Goal: Task Accomplishment & Management: Use online tool/utility

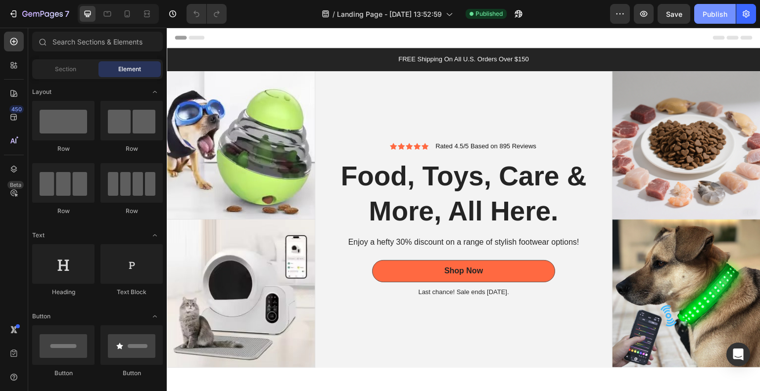
click at [721, 10] on div "Publish" at bounding box center [714, 14] width 25 height 10
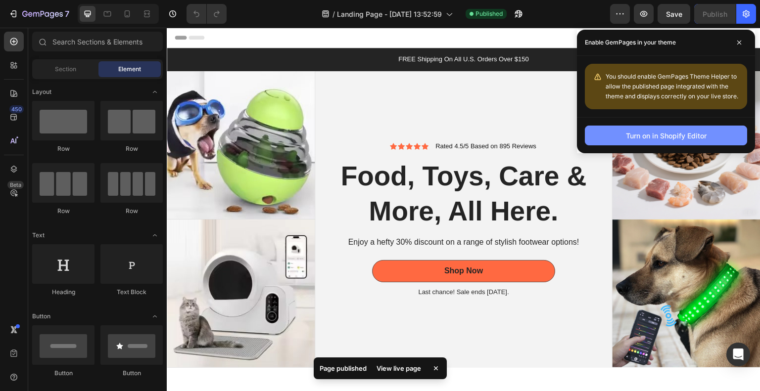
click at [681, 137] on div "Turn on in Shopify Editor" at bounding box center [666, 136] width 81 height 10
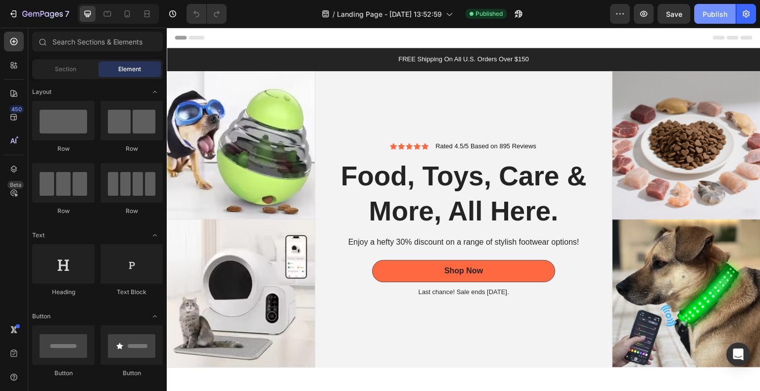
click at [716, 20] on button "Publish" at bounding box center [715, 14] width 42 height 20
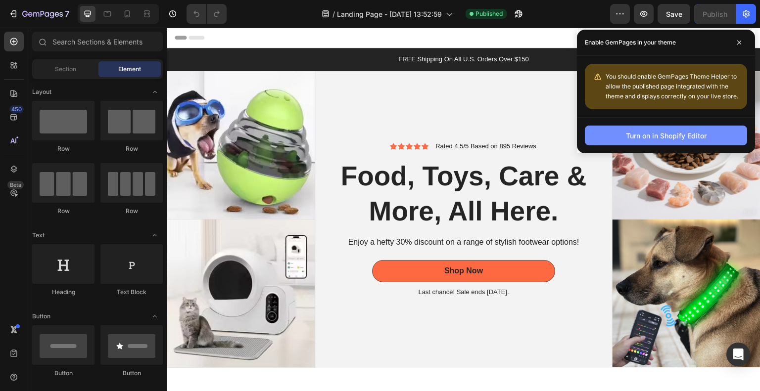
click at [682, 133] on div "Turn on in Shopify Editor" at bounding box center [666, 136] width 81 height 10
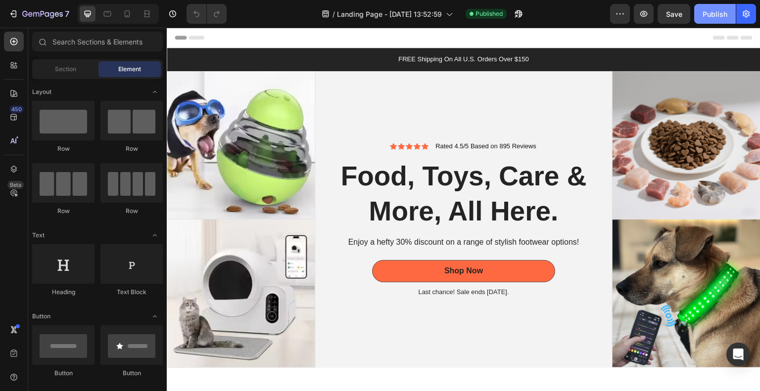
click at [713, 12] on div "Publish" at bounding box center [714, 14] width 25 height 10
click at [743, 10] on icon "button" at bounding box center [746, 14] width 10 height 10
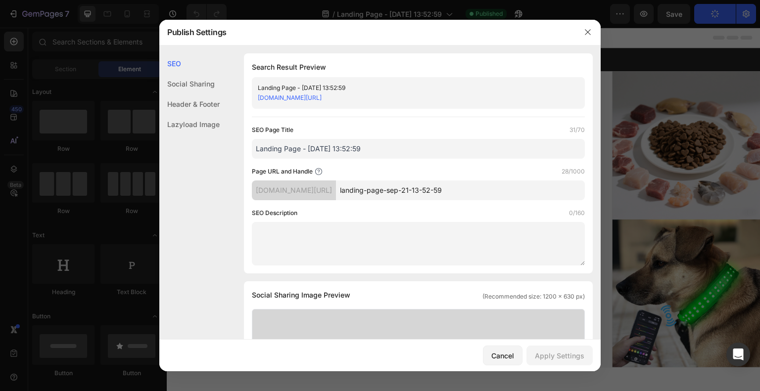
click at [195, 87] on div "Social Sharing" at bounding box center [189, 84] width 60 height 20
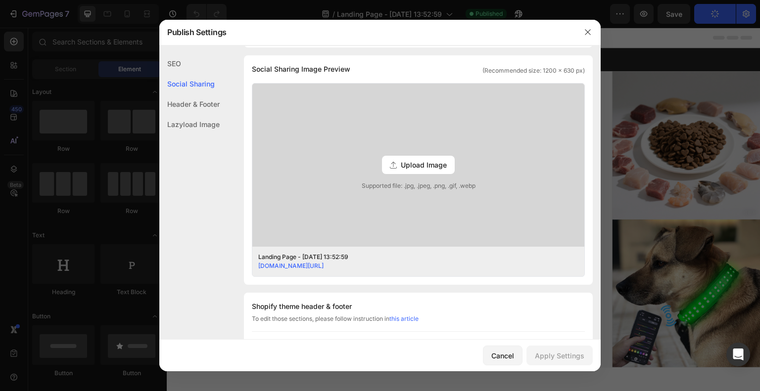
click at [204, 105] on div "Header & Footer" at bounding box center [189, 104] width 60 height 20
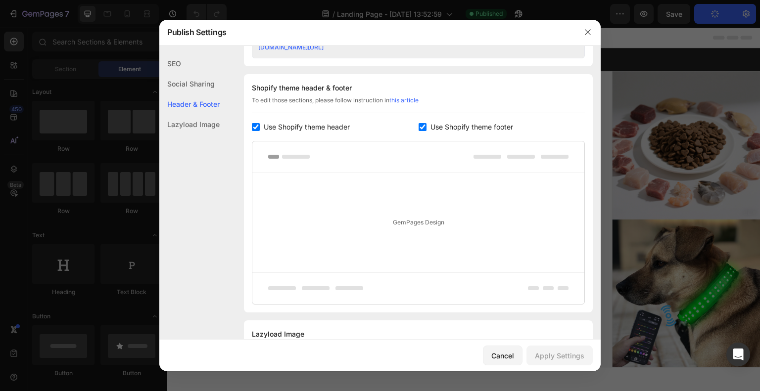
scroll to position [464, 0]
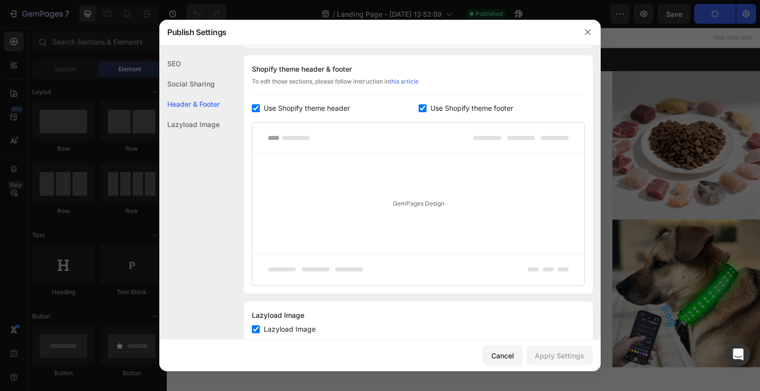
click at [206, 124] on div "Lazyload Image" at bounding box center [189, 124] width 60 height 20
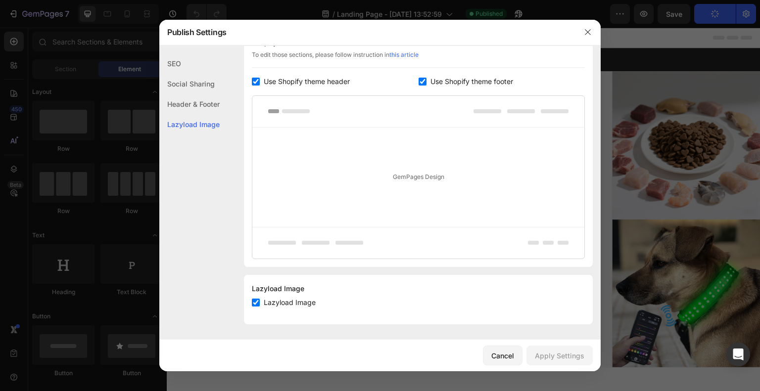
click at [207, 105] on div "Header & Footer" at bounding box center [189, 104] width 60 height 20
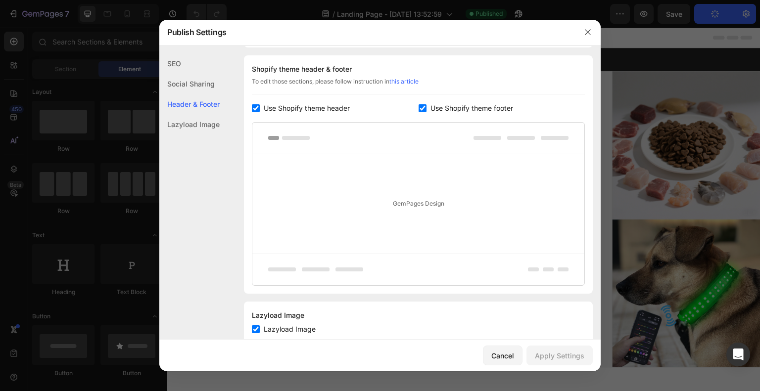
click at [203, 83] on div "Social Sharing" at bounding box center [189, 84] width 60 height 20
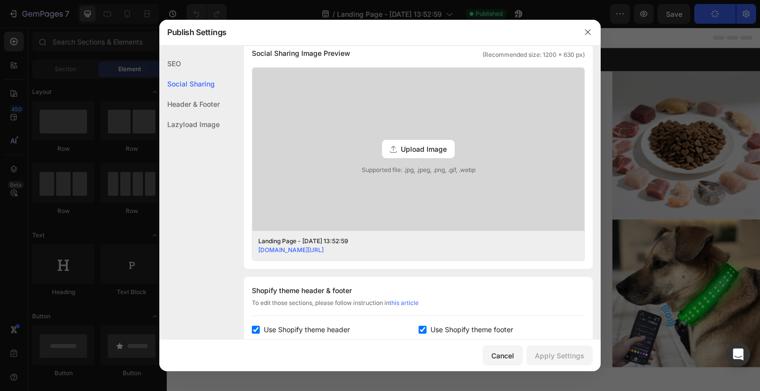
click at [198, 66] on div "SEO" at bounding box center [189, 63] width 60 height 20
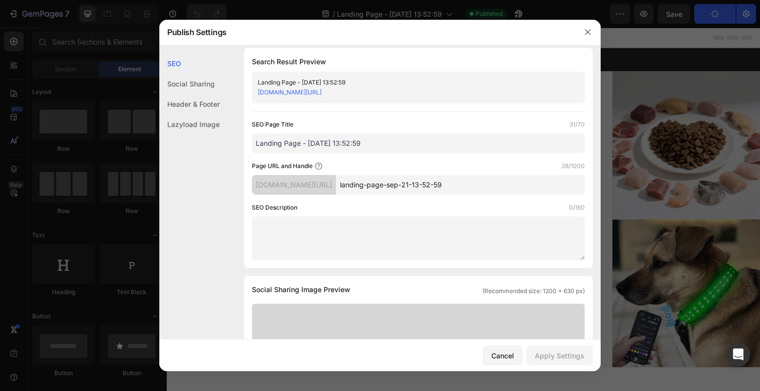
scroll to position [0, 0]
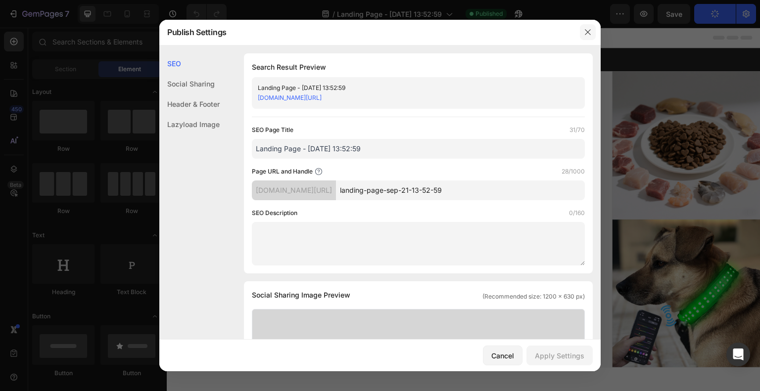
click at [586, 29] on icon "button" at bounding box center [588, 32] width 8 height 8
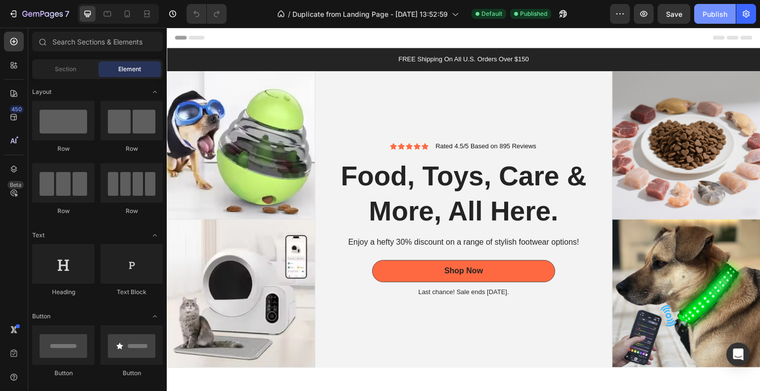
click at [712, 7] on button "Publish" at bounding box center [715, 14] width 42 height 20
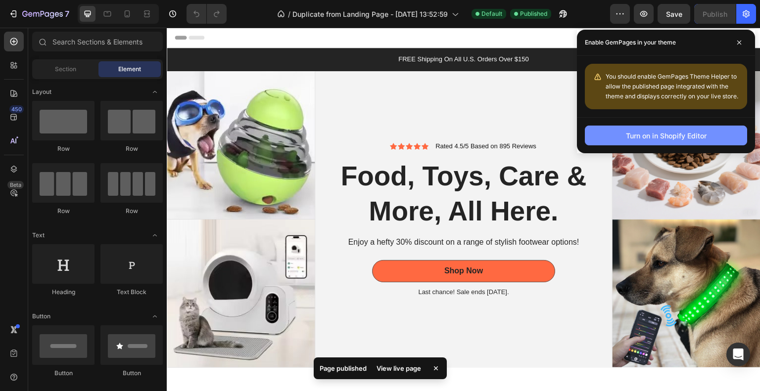
click at [697, 136] on div "Turn on in Shopify Editor" at bounding box center [666, 136] width 81 height 10
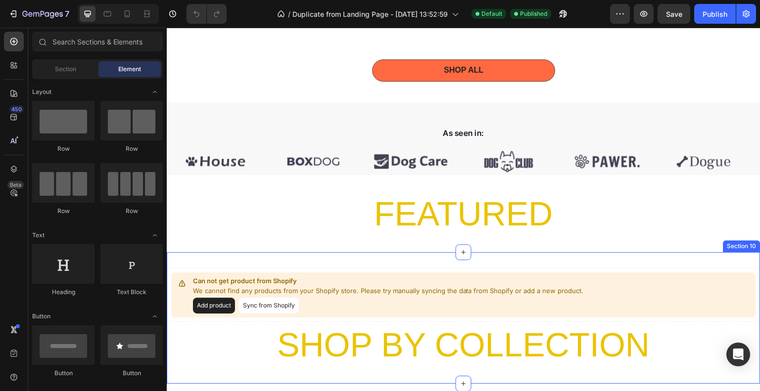
scroll to position [841, 0]
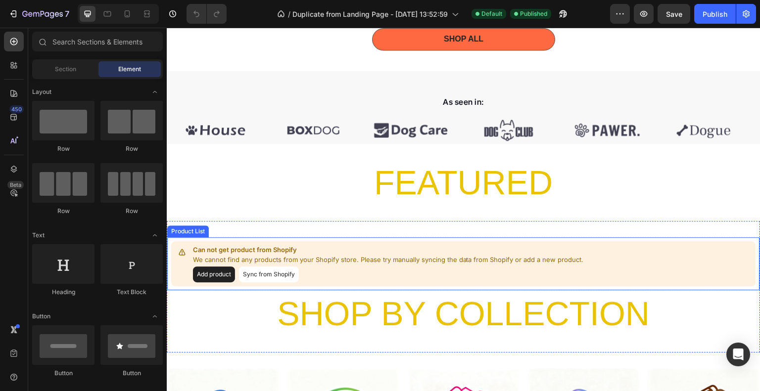
click at [219, 277] on button "Add product" at bounding box center [214, 275] width 42 height 16
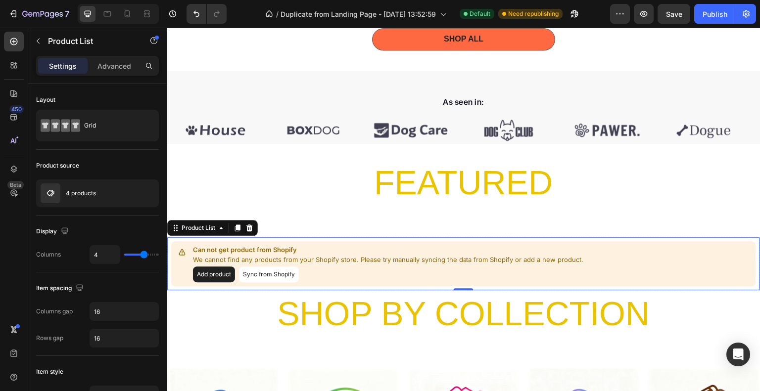
click at [289, 281] on button "Sync from Shopify" at bounding box center [269, 275] width 60 height 16
click at [287, 269] on button "Sync from Shopify" at bounding box center [269, 275] width 60 height 16
click at [284, 274] on button "Sync from Shopify" at bounding box center [269, 275] width 60 height 16
